Goal: Information Seeking & Learning: Learn about a topic

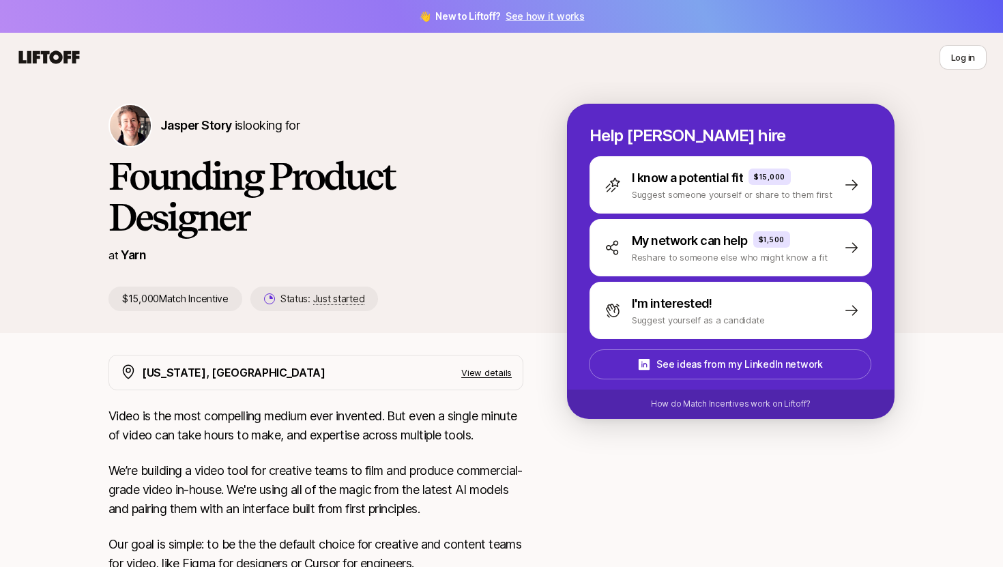
click at [48, 59] on icon at bounding box center [48, 57] width 65 height 19
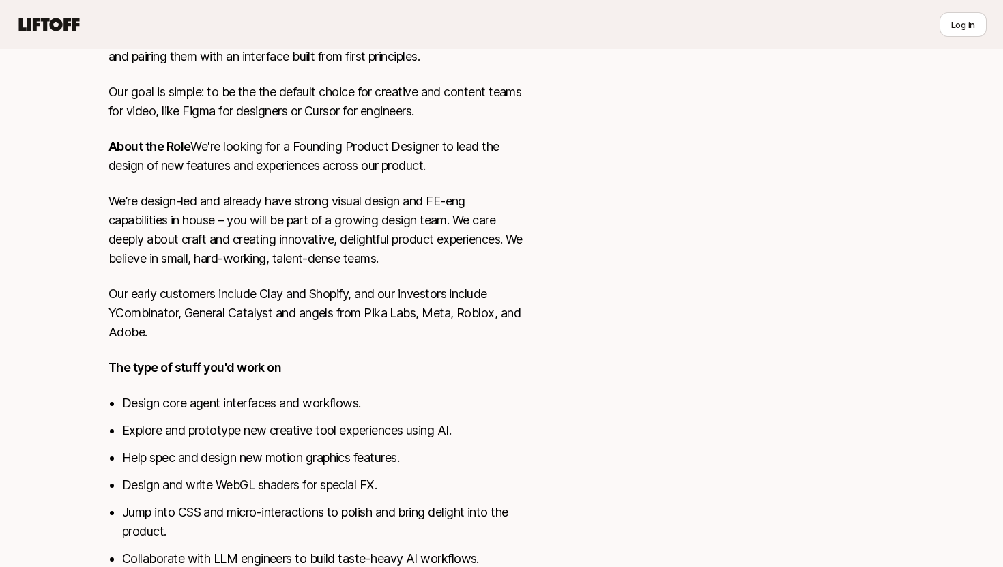
scroll to position [533, 0]
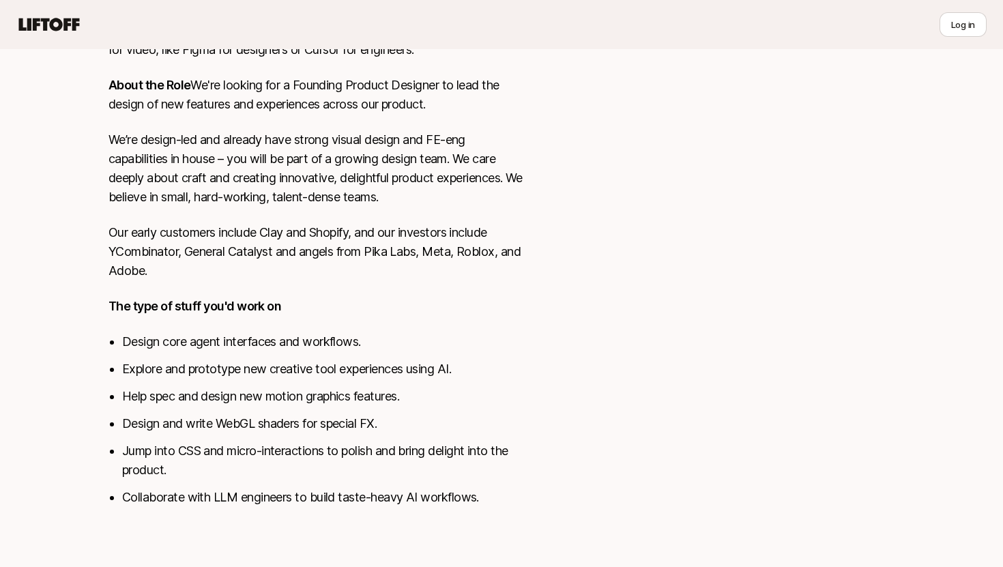
click at [393, 160] on p "We’re design-led and already have strong visual design and FE-eng capabilities …" at bounding box center [315, 168] width 415 height 76
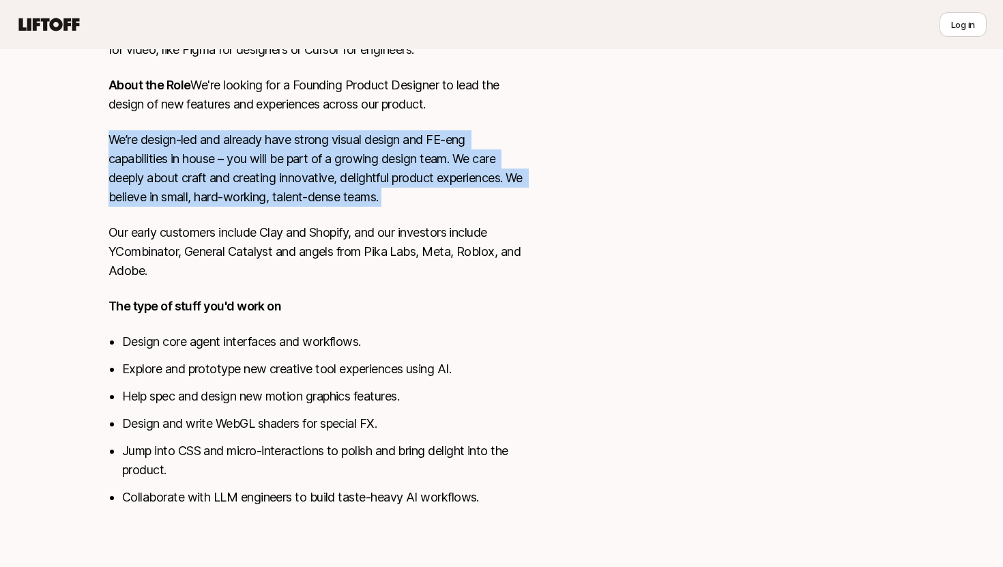
click at [393, 160] on p "We’re design-led and already have strong visual design and FE-eng capabilities …" at bounding box center [315, 168] width 415 height 76
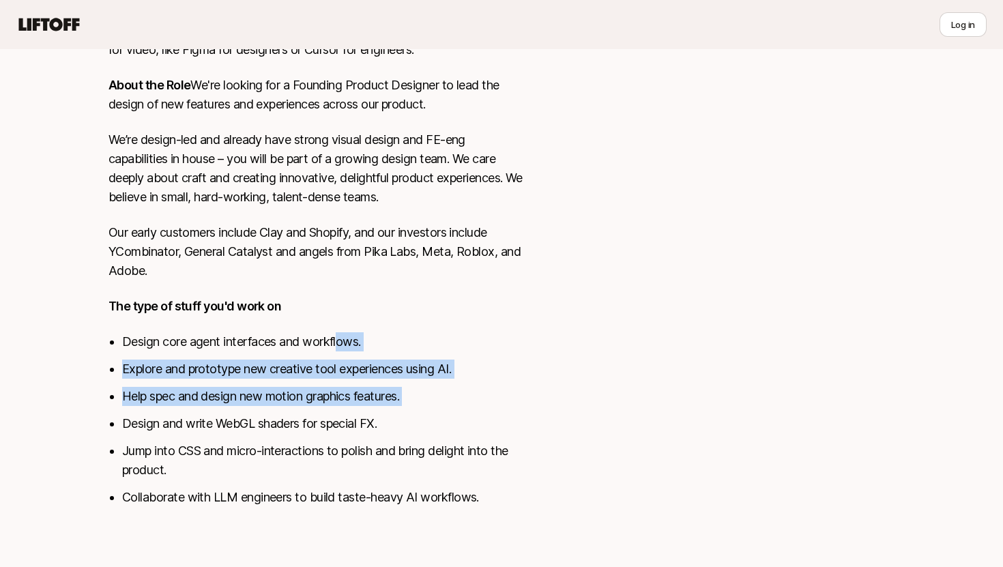
drag, startPoint x: 340, startPoint y: 342, endPoint x: 388, endPoint y: 411, distance: 84.2
click at [388, 411] on ul "Design core agent interfaces and workflows. Explore and prototype new creative …" at bounding box center [322, 419] width 401 height 175
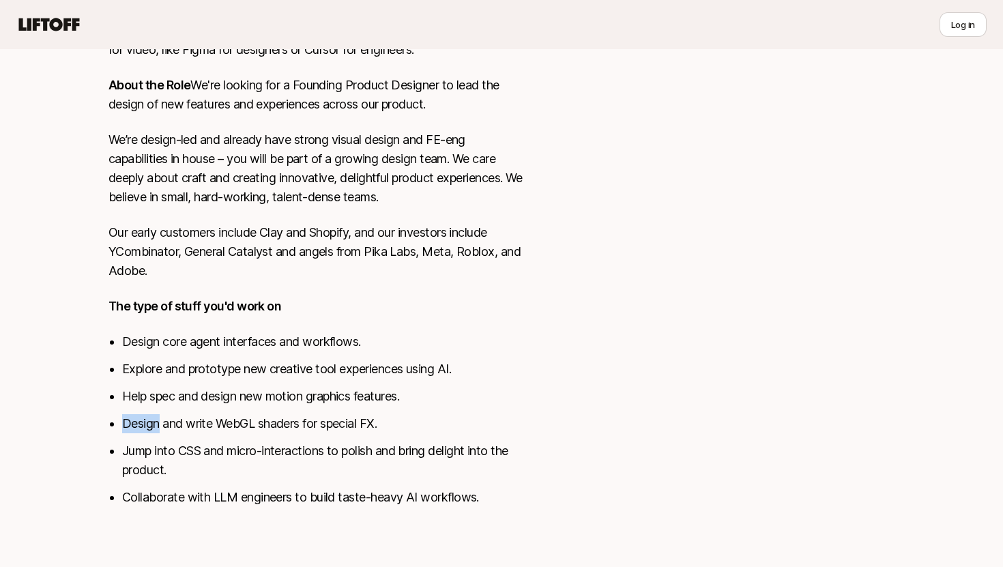
click at [388, 411] on ul "Design core agent interfaces and workflows. Explore and prototype new creative …" at bounding box center [322, 419] width 401 height 175
click at [420, 433] on li "Design and write WebGL shaders for special FX." at bounding box center [322, 423] width 401 height 19
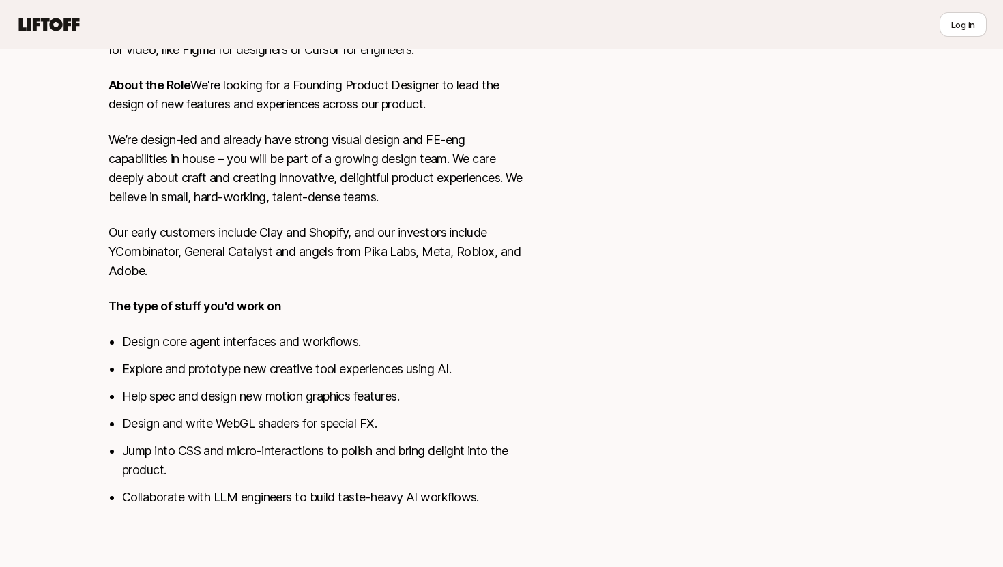
click at [436, 457] on li "Jump into CSS and micro-interactions to polish and bring delight into the produ…" at bounding box center [322, 460] width 401 height 38
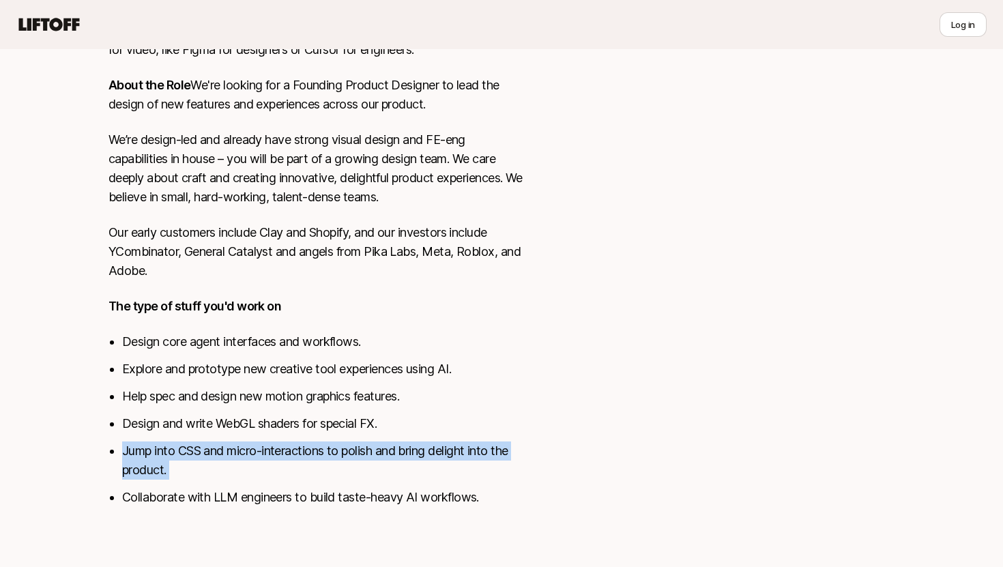
click at [436, 457] on li "Jump into CSS and micro-interactions to polish and bring delight into the produ…" at bounding box center [322, 460] width 401 height 38
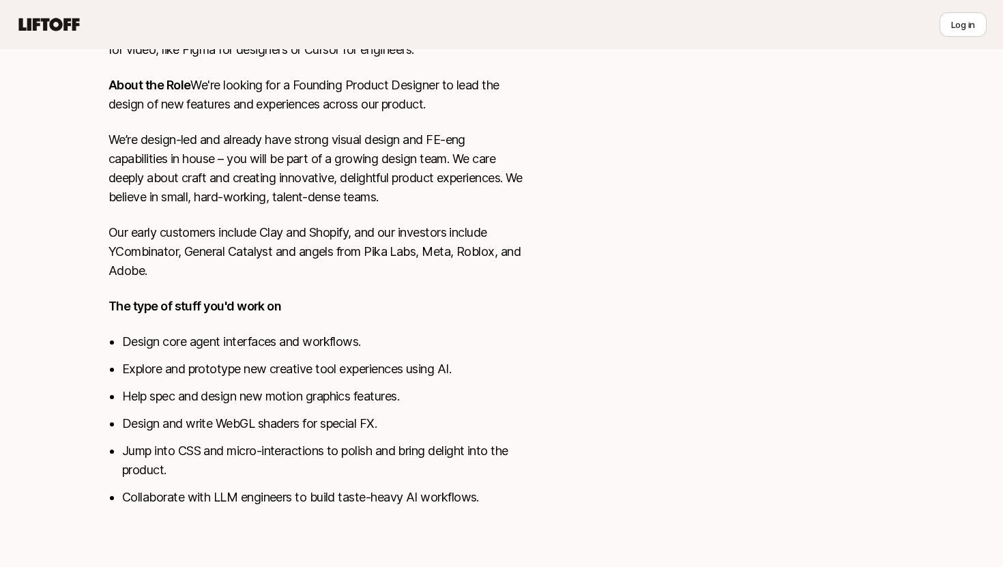
click at [473, 499] on li "Collaborate with LLM engineers to build taste-heavy AI workflows." at bounding box center [322, 497] width 401 height 19
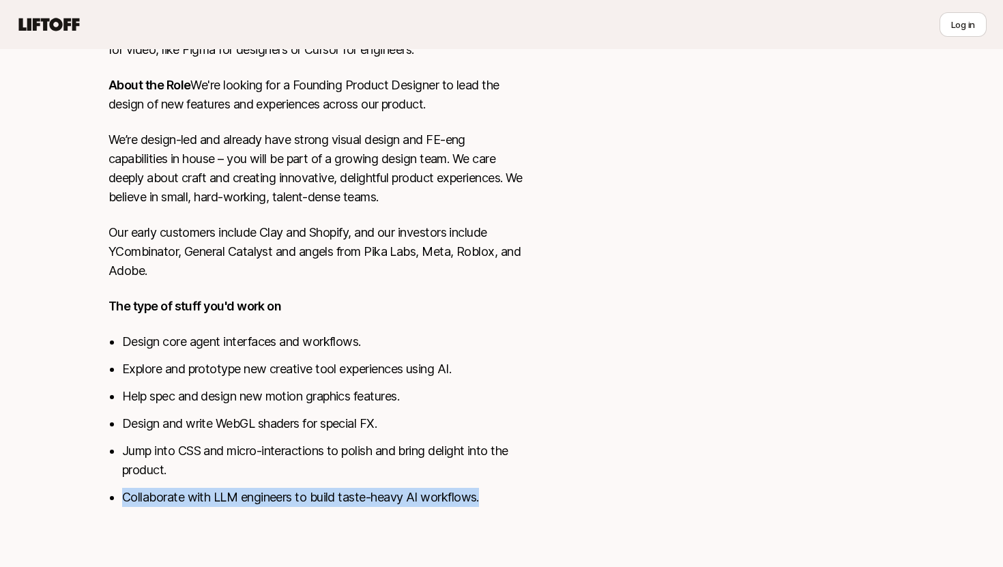
click at [473, 499] on li "Collaborate with LLM engineers to build taste-heavy AI workflows." at bounding box center [322, 497] width 401 height 19
click at [484, 509] on div "Video is the most compelling medium ever invented. But even a single minute of …" at bounding box center [315, 208] width 415 height 630
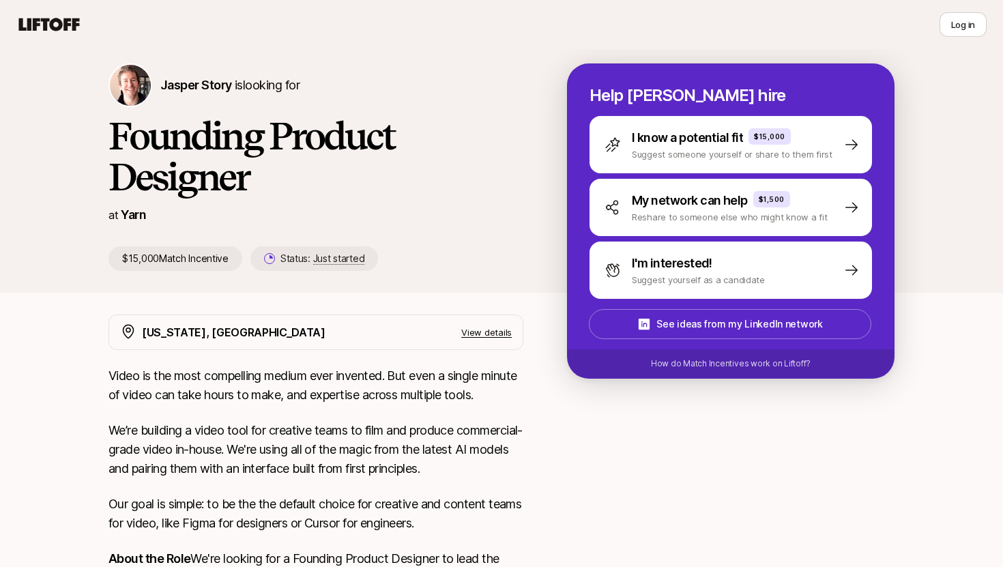
scroll to position [18, 0]
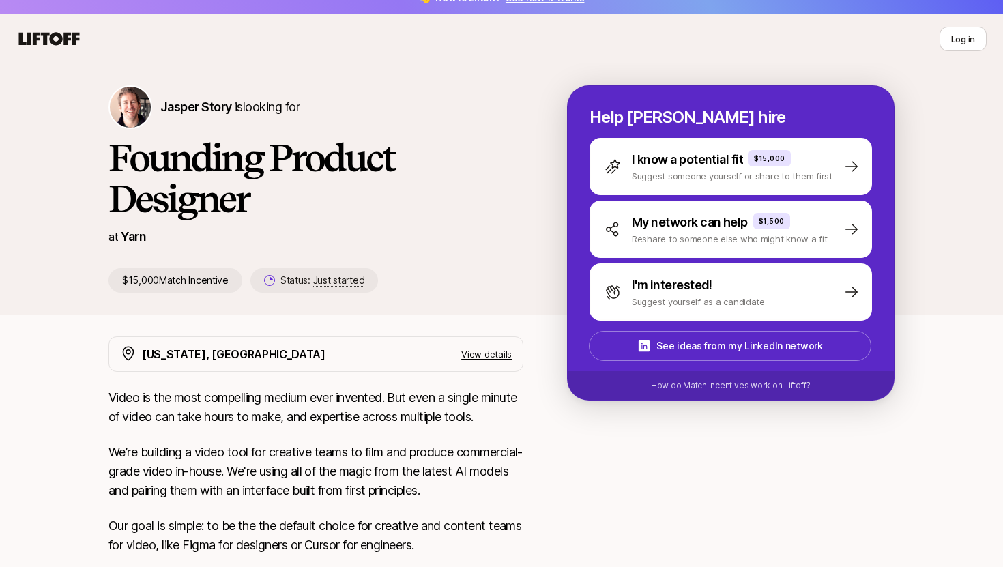
click at [200, 282] on p "$15,000 Match Incentive" at bounding box center [175, 280] width 134 height 25
